Goal: Obtain resource: Download file/media

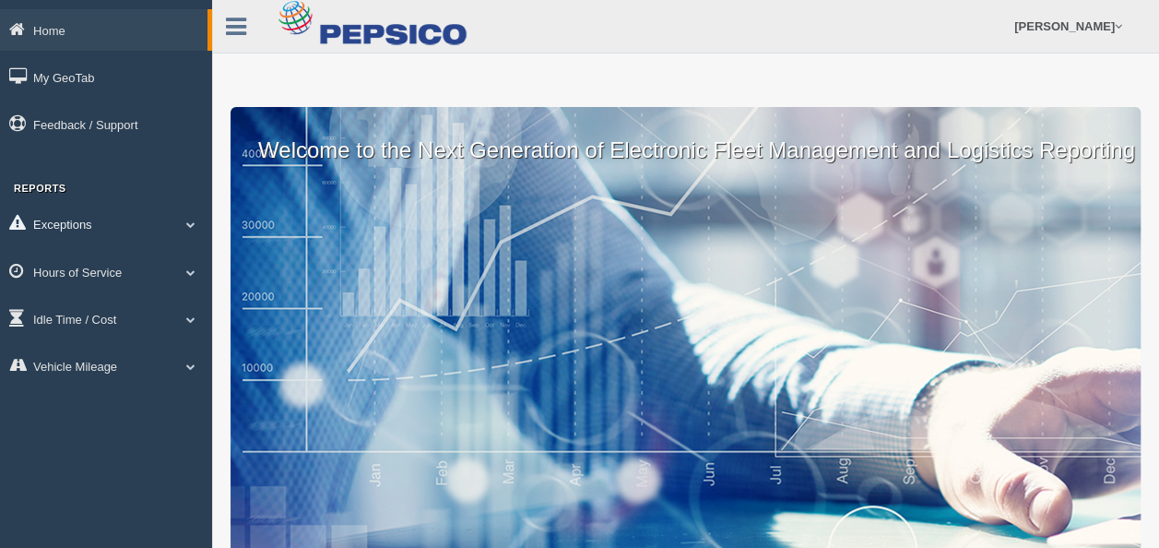
click at [83, 229] on link "Exceptions" at bounding box center [106, 224] width 212 height 42
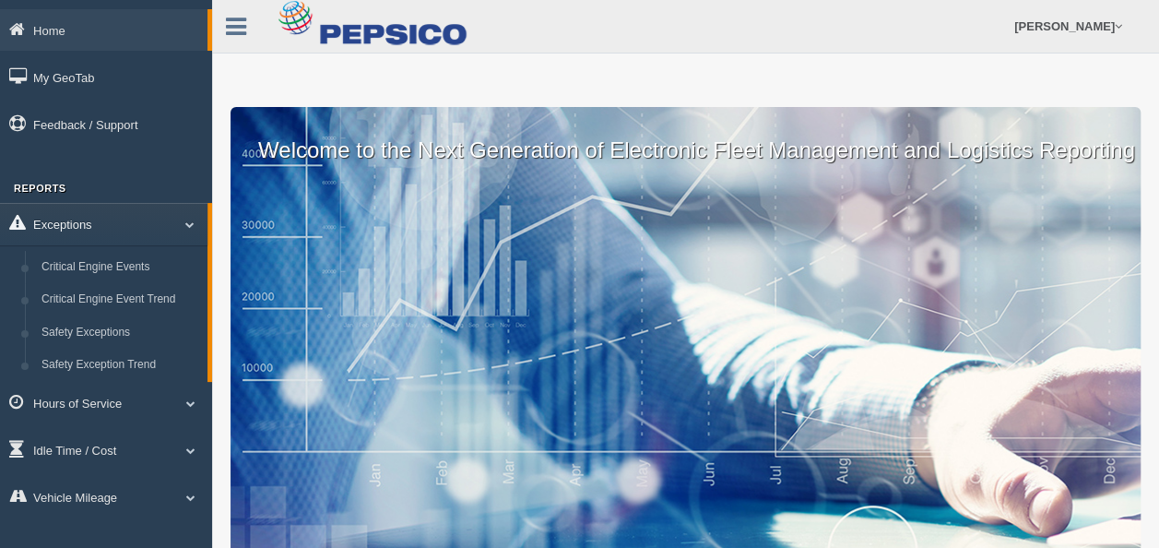
click at [191, 223] on span at bounding box center [183, 224] width 24 height 9
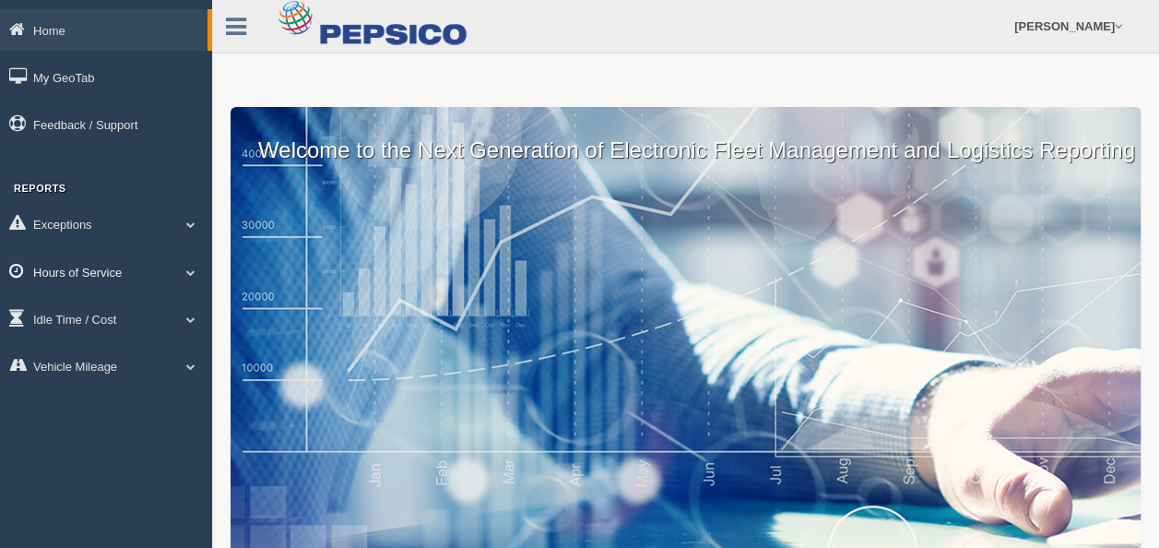
click at [191, 273] on span at bounding box center [191, 271] width 24 height 9
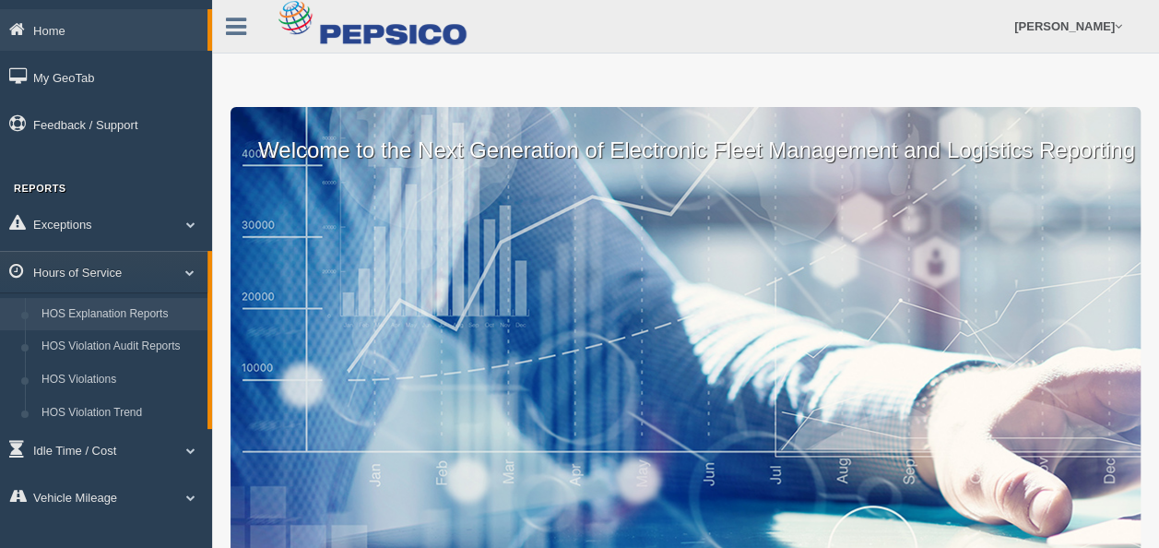
click at [87, 317] on link "HOS Explanation Reports" at bounding box center [120, 314] width 174 height 33
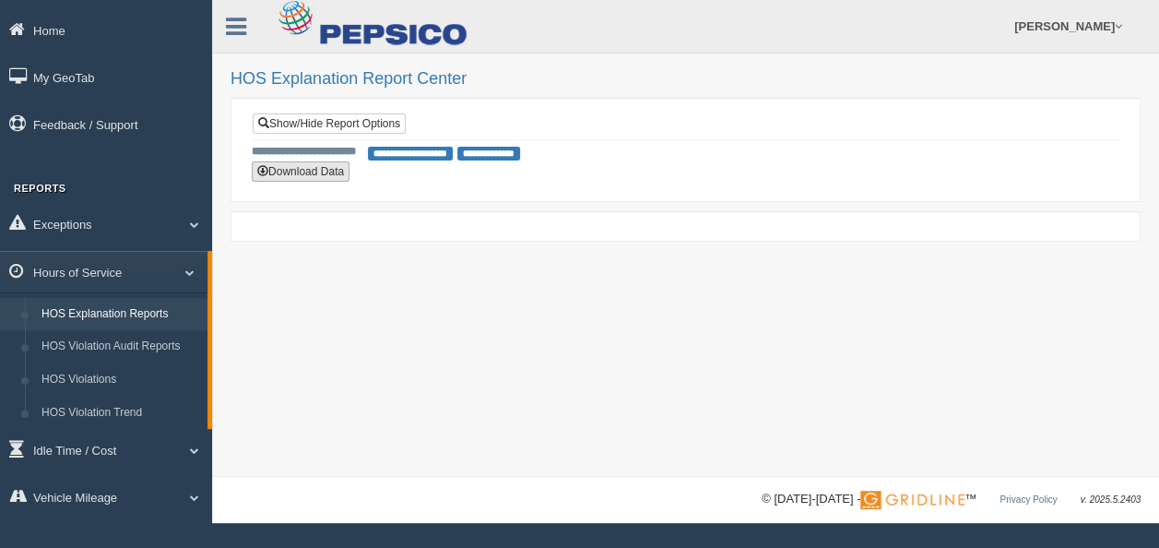
click at [295, 170] on button "Download Data" at bounding box center [301, 171] width 98 height 20
